Goal: Task Accomplishment & Management: Use online tool/utility

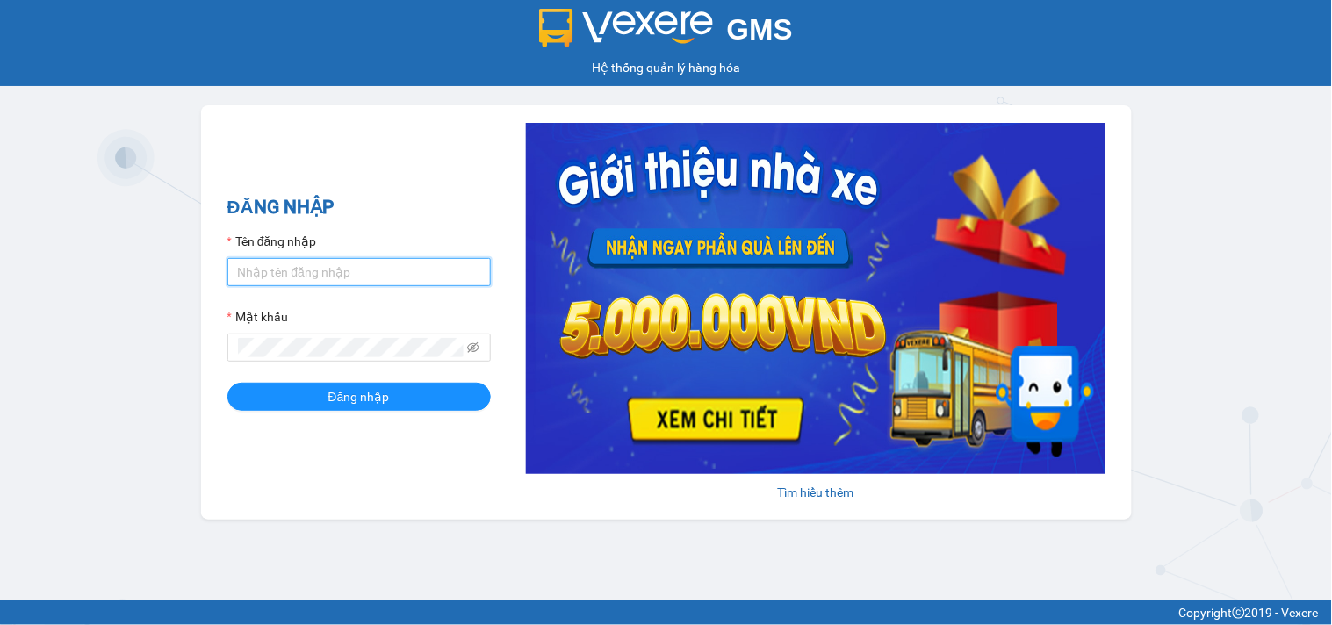
click at [304, 272] on input "Tên đăng nhập" at bounding box center [358, 272] width 263 height 28
type input "phuonglan.ducdat"
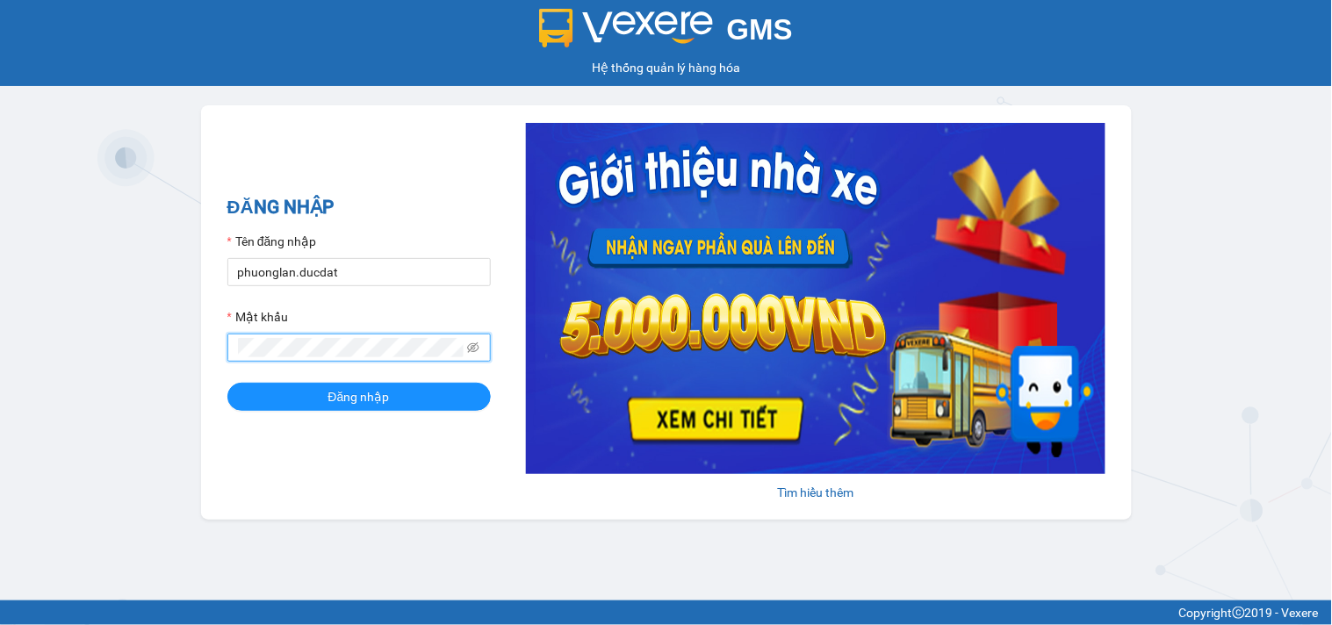
click at [227, 383] on button "Đăng nhập" at bounding box center [358, 397] width 263 height 28
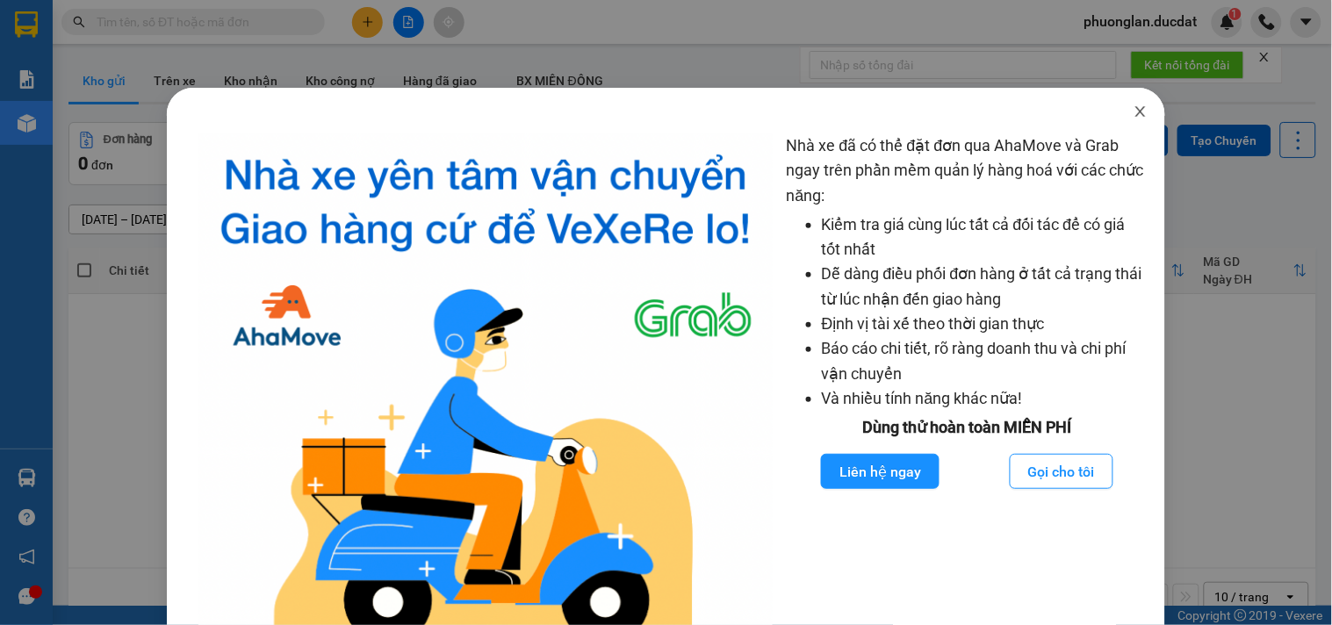
click at [1134, 112] on icon "close" at bounding box center [1141, 111] width 14 height 14
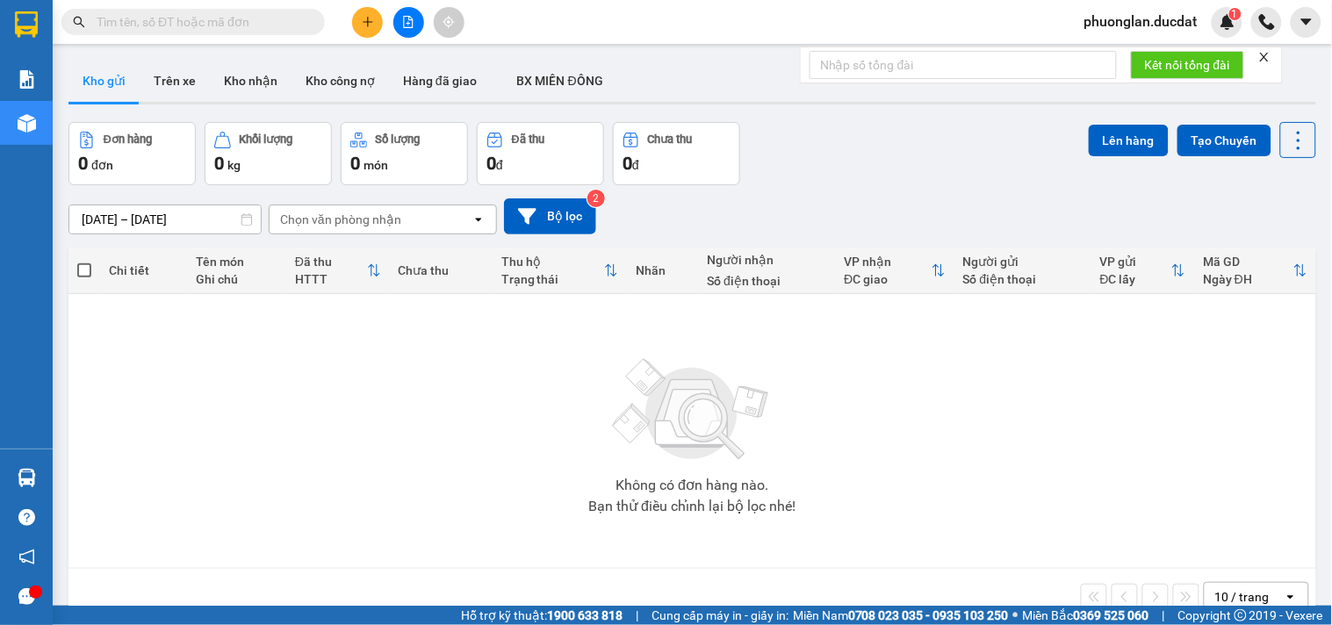
click at [204, 21] on input "text" at bounding box center [200, 21] width 207 height 19
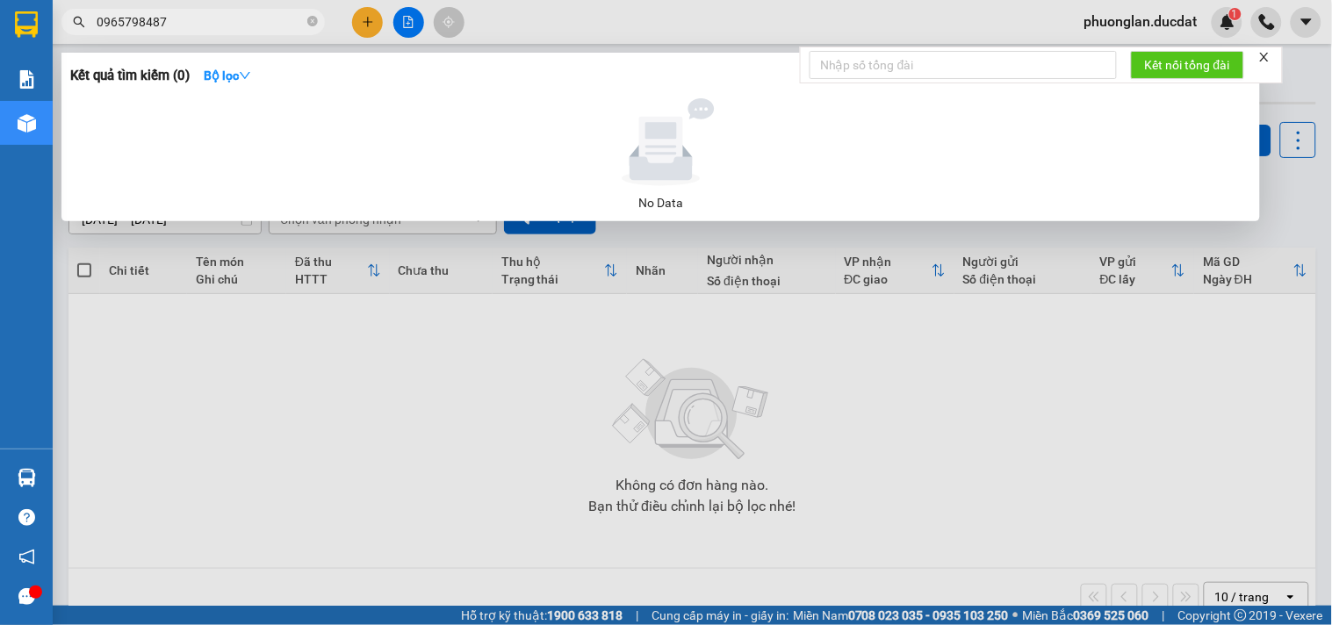
click at [244, 12] on input "0965798487" at bounding box center [200, 21] width 207 height 19
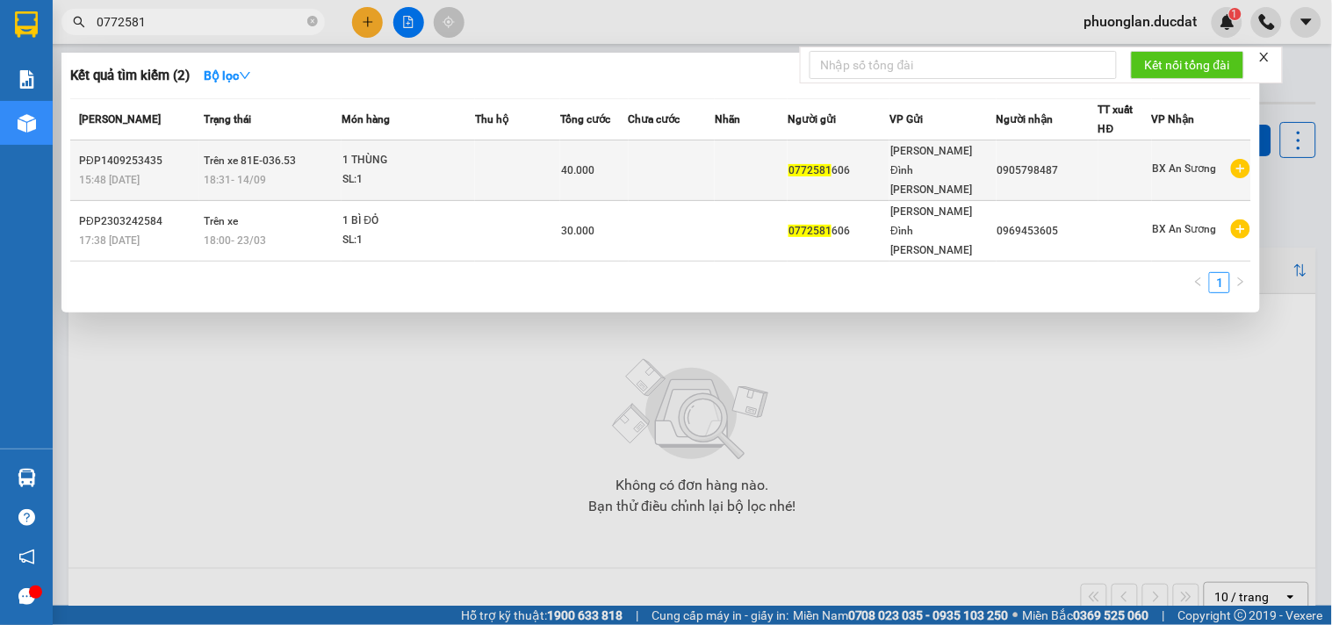
type input "0772581"
click at [501, 168] on td at bounding box center [517, 171] width 84 height 61
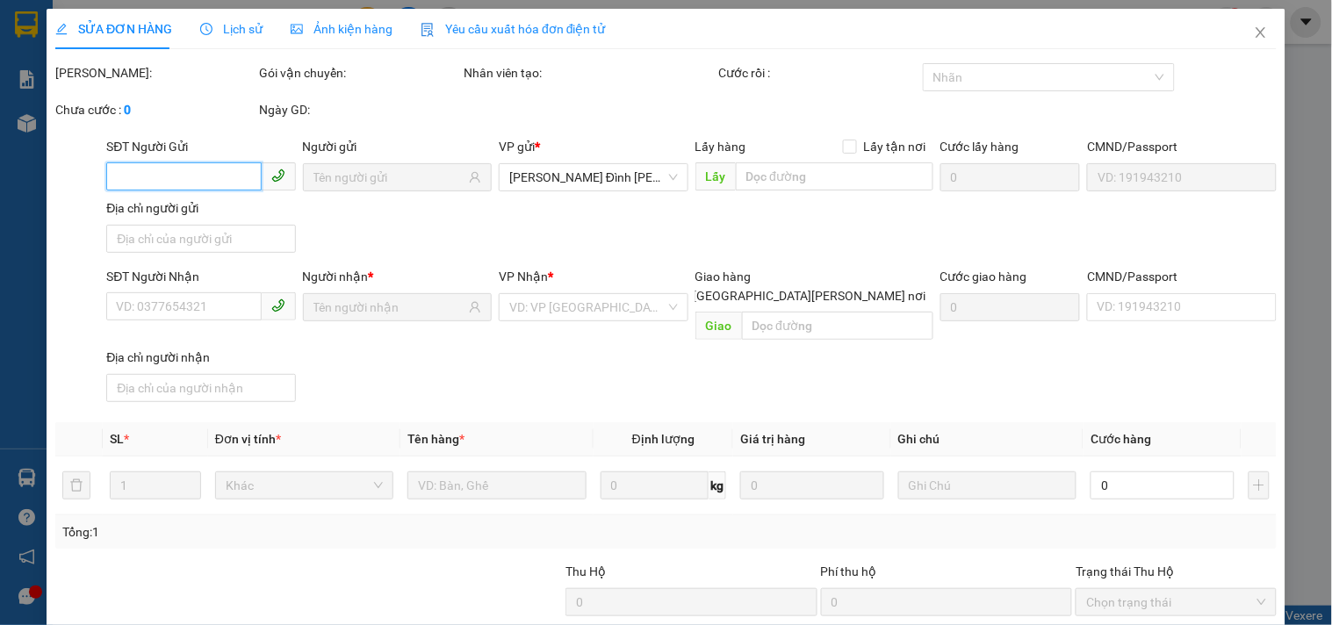
type input "0772581606"
type input "0905798487"
type input "40.000"
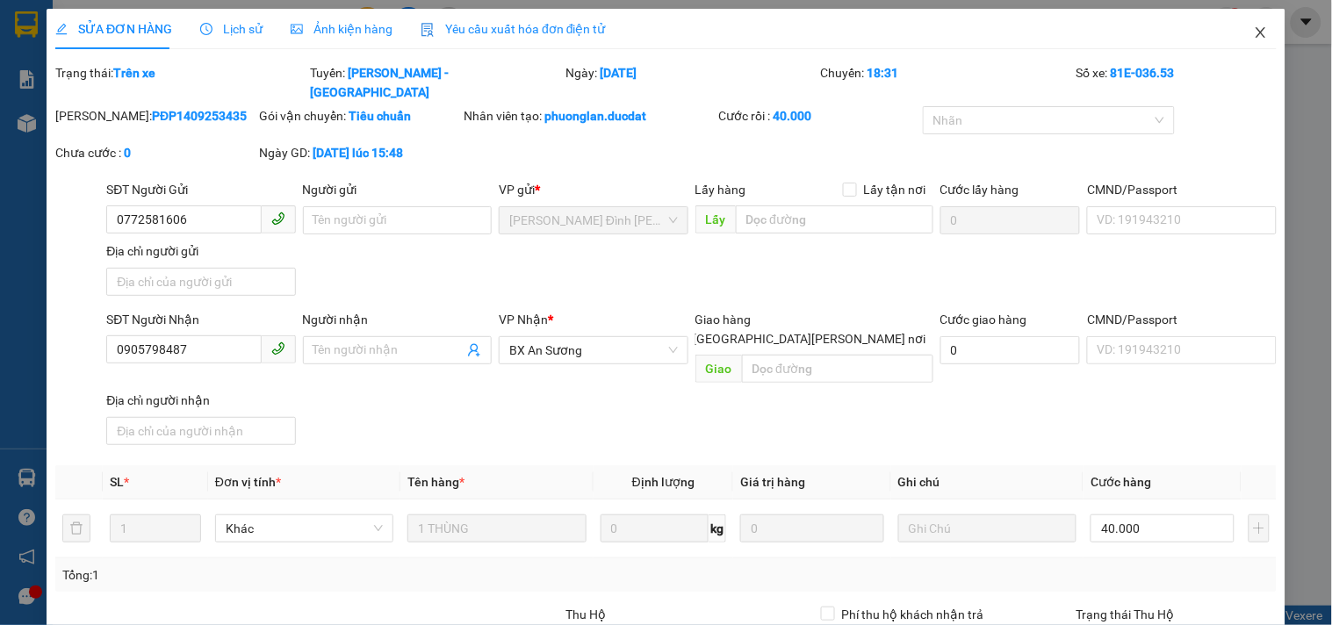
click at [1254, 25] on span "Close" at bounding box center [1260, 33] width 49 height 49
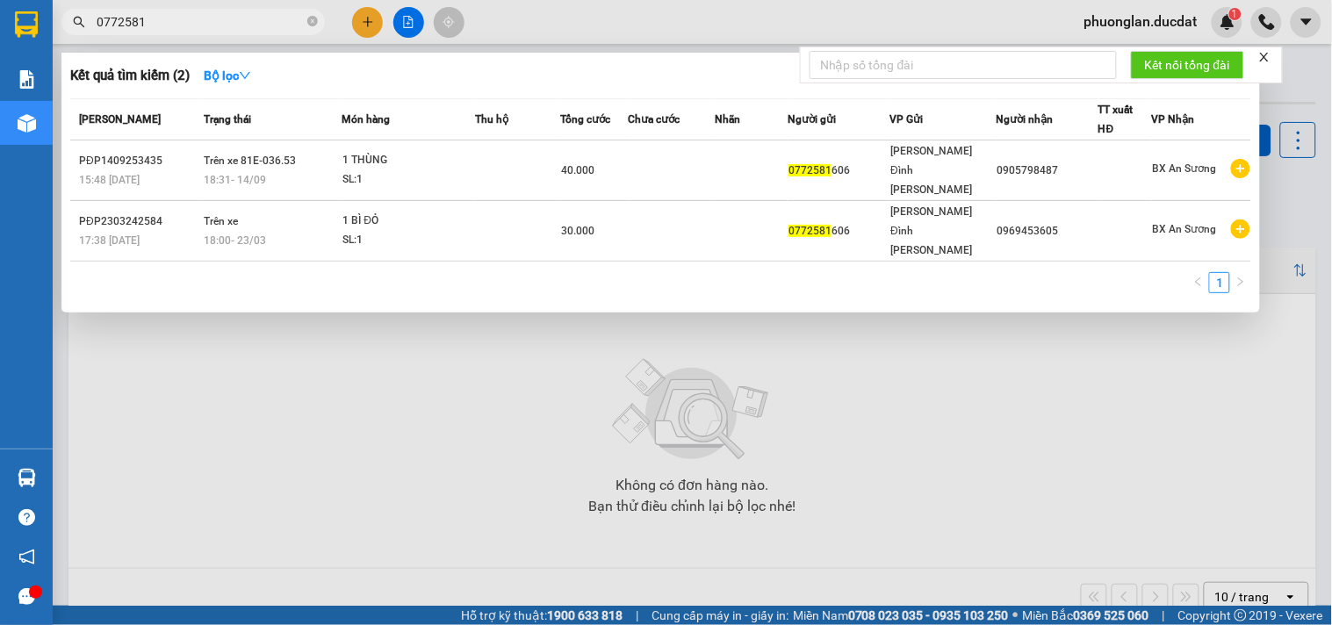
click at [191, 20] on input "0772581" at bounding box center [200, 21] width 207 height 19
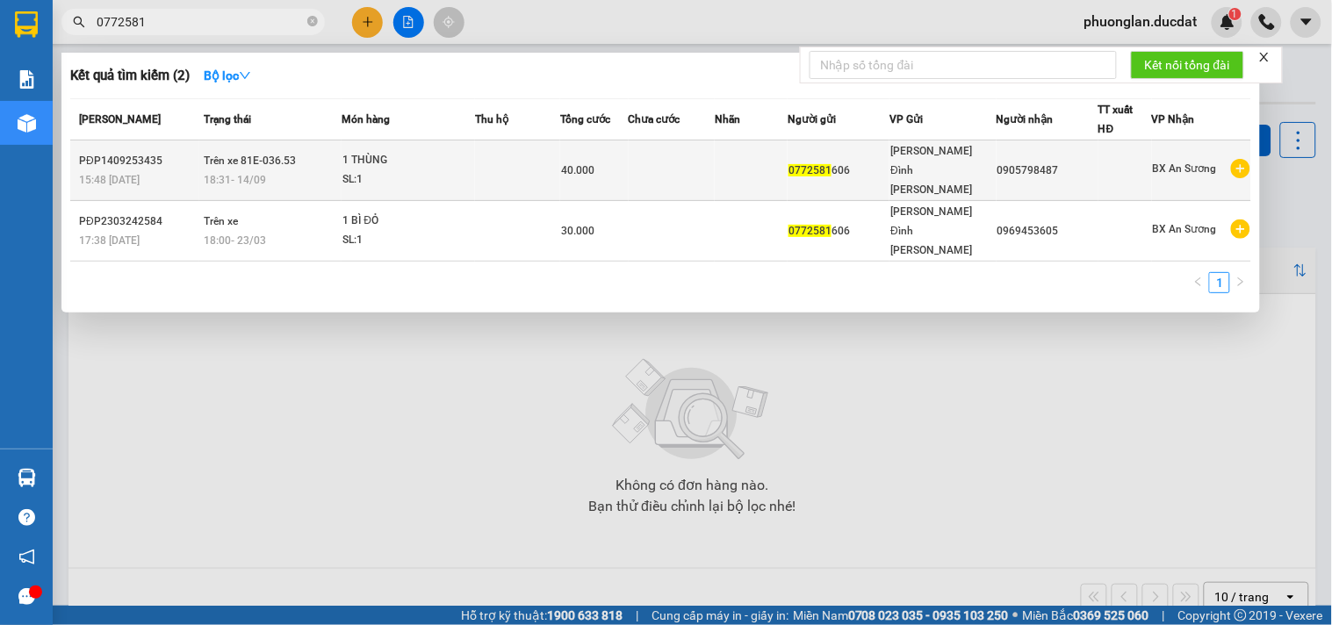
click at [501, 158] on td at bounding box center [517, 171] width 84 height 61
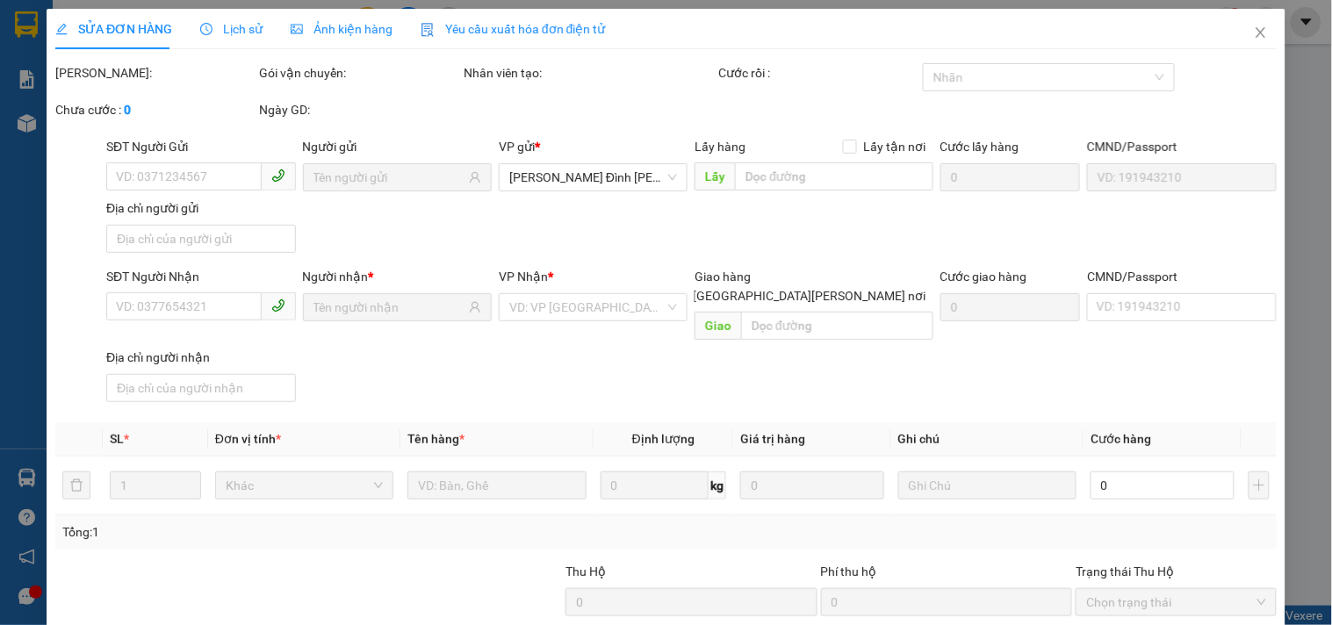
type input "0772581606"
type input "0905798487"
type input "40.000"
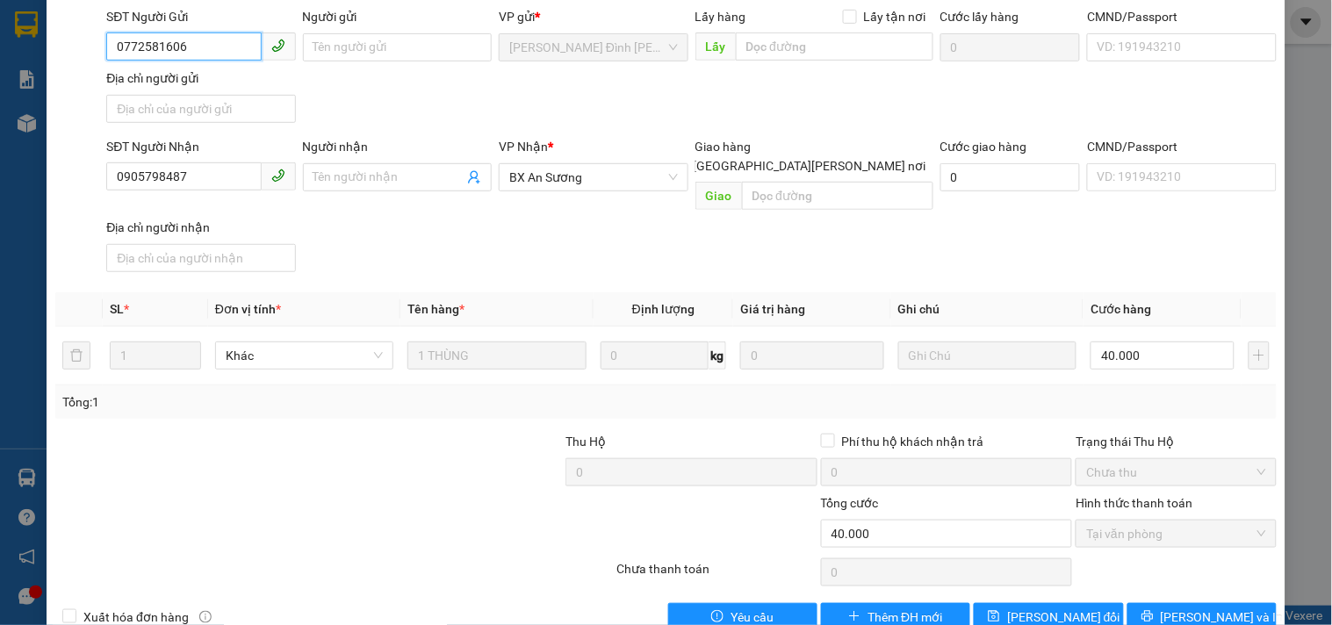
scroll to position [174, 0]
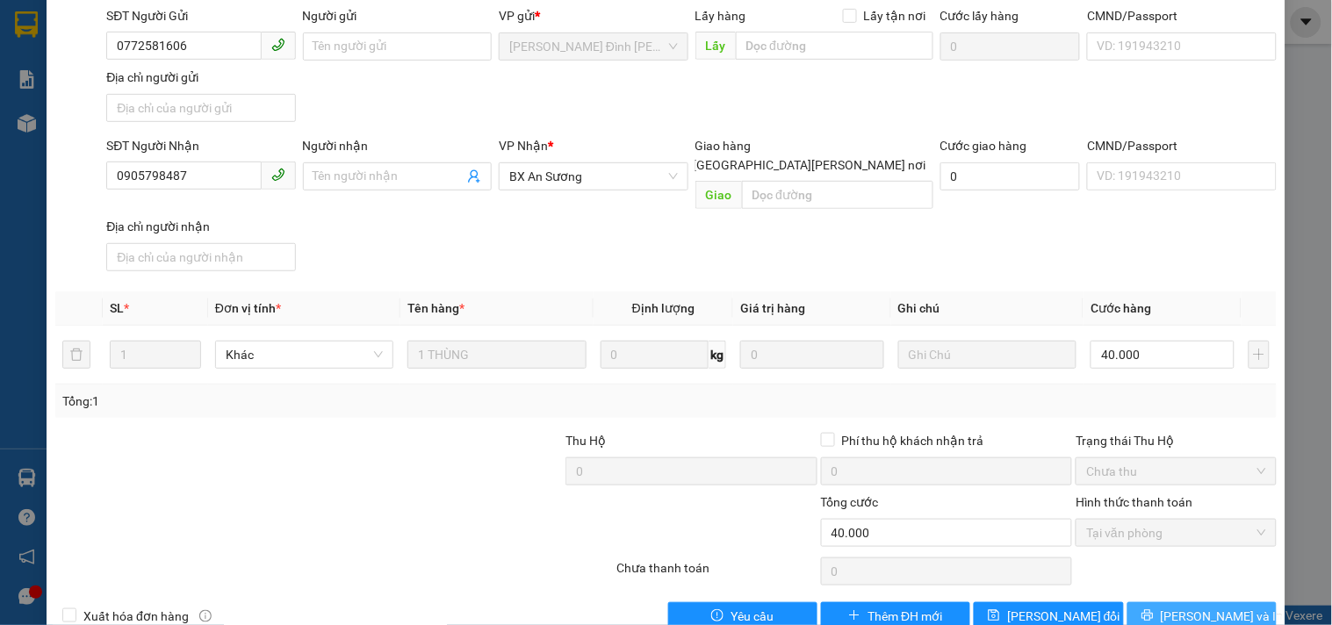
click at [1154, 609] on icon "printer" at bounding box center [1148, 615] width 12 height 12
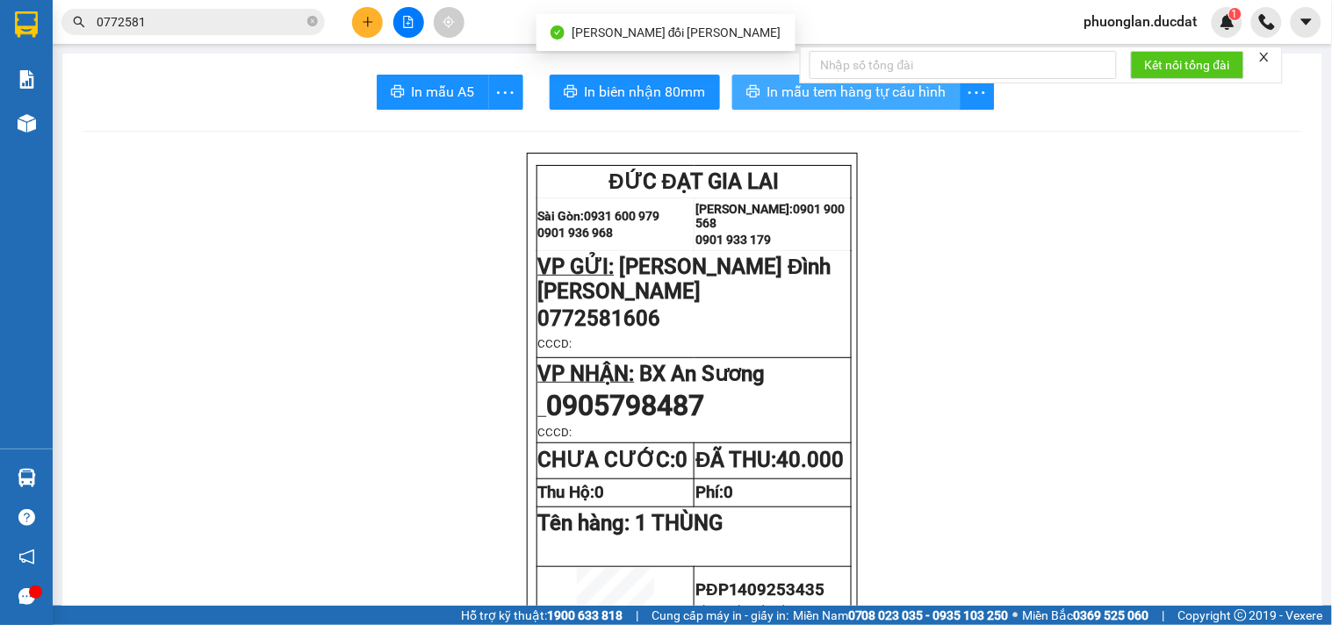
click at [890, 107] on button "In mẫu tem hàng tự cấu hình" at bounding box center [846, 92] width 228 height 35
